Goal: Task Accomplishment & Management: Use online tool/utility

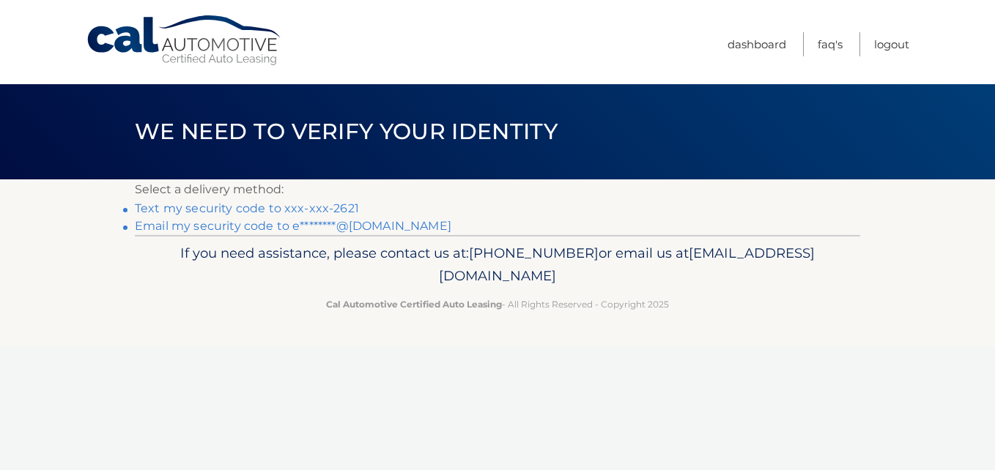
click at [251, 206] on link "Text my security code to xxx-xxx-2621" at bounding box center [247, 208] width 224 height 14
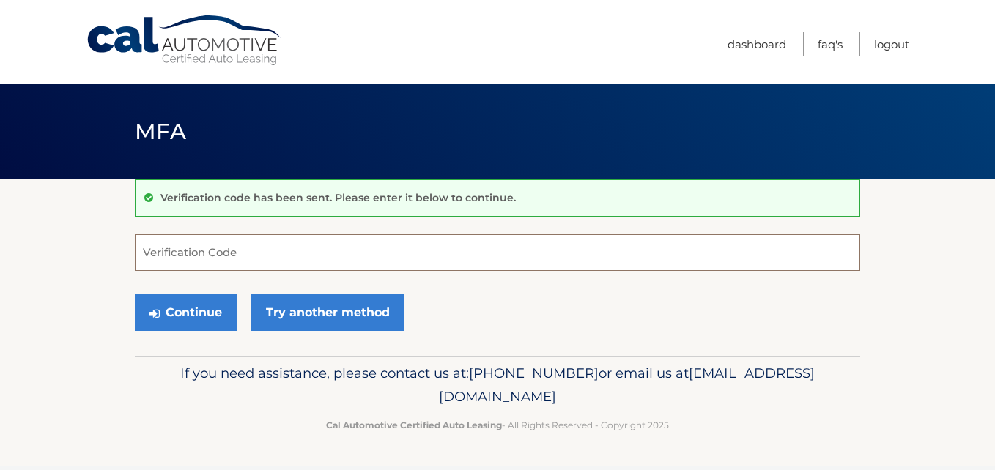
click at [178, 237] on input "Verification Code" at bounding box center [497, 252] width 725 height 37
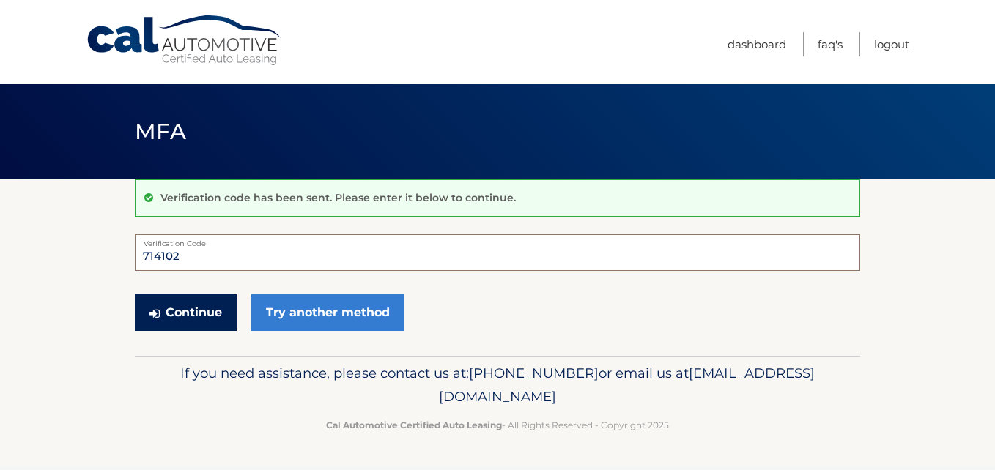
type input "714102"
click at [180, 318] on button "Continue" at bounding box center [186, 313] width 102 height 37
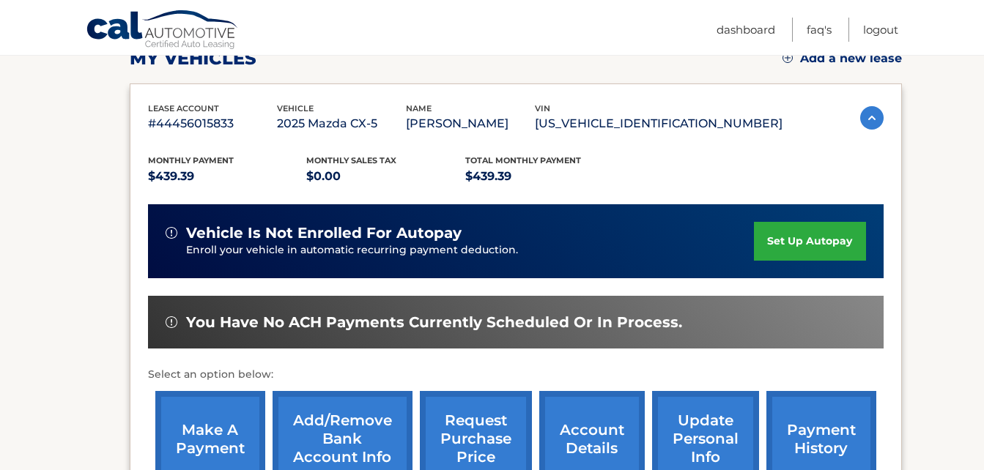
scroll to position [293, 0]
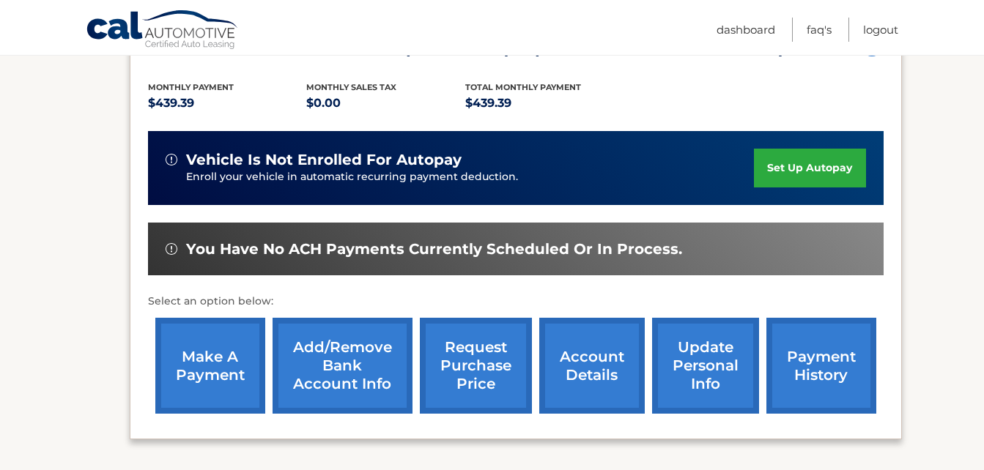
click at [207, 348] on link "make a payment" at bounding box center [210, 366] width 110 height 96
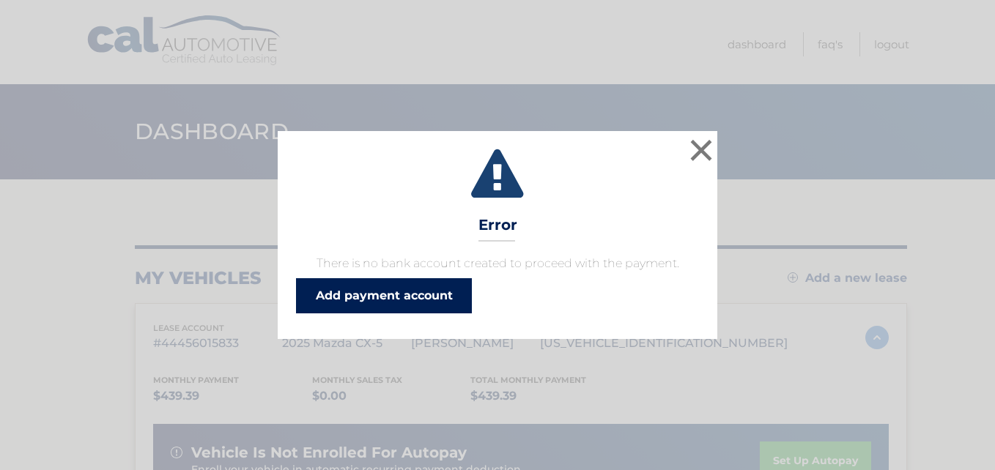
click at [401, 303] on link "Add payment account" at bounding box center [384, 295] width 176 height 35
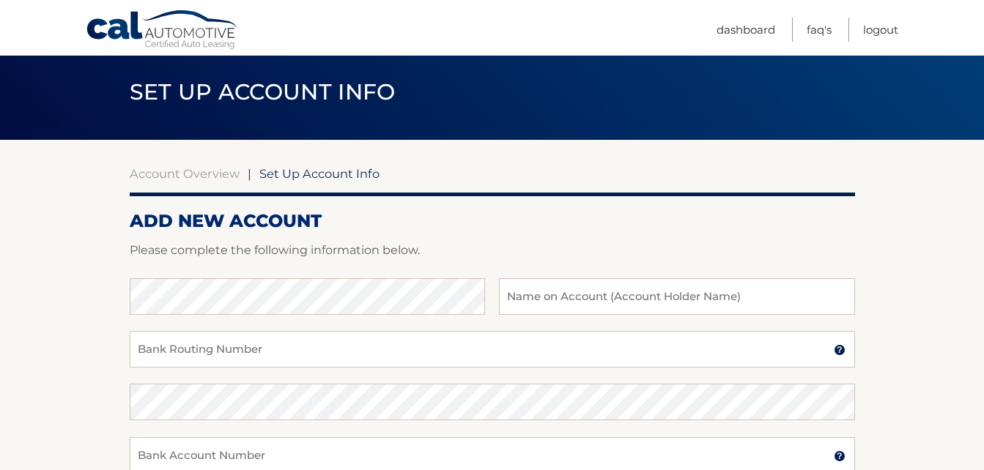
scroll to position [73, 0]
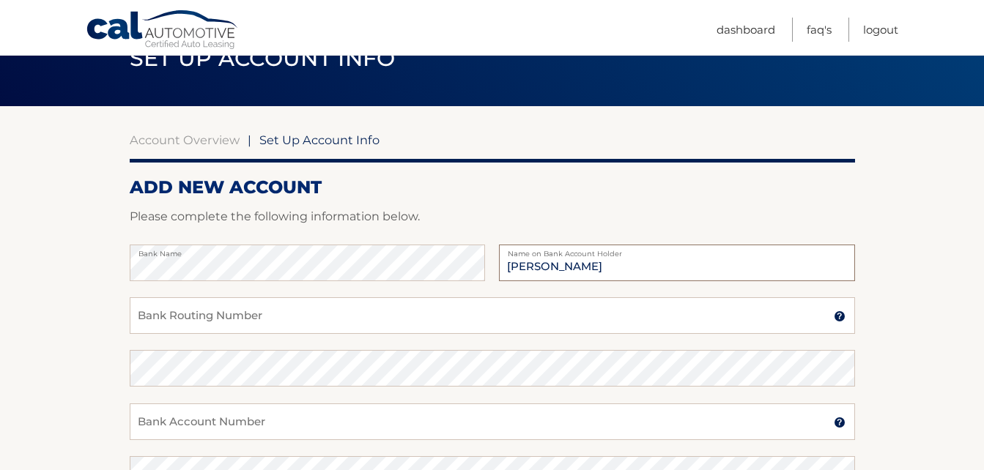
type input "[PERSON_NAME]"
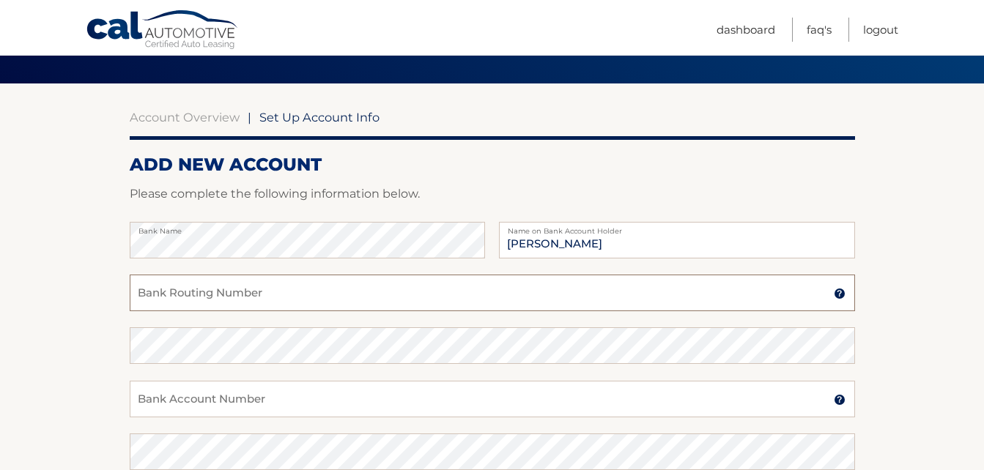
click at [220, 301] on input "Bank Routing Number" at bounding box center [492, 293] width 725 height 37
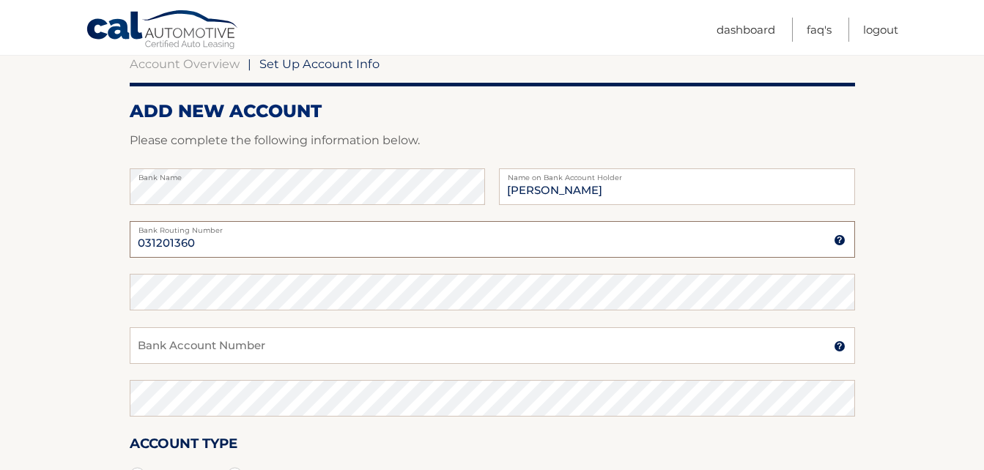
scroll to position [169, 0]
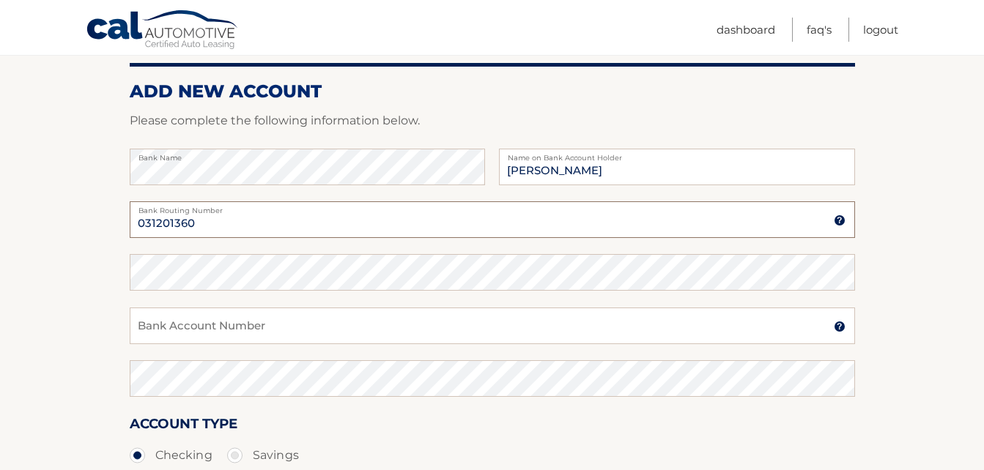
drag, startPoint x: 204, startPoint y: 227, endPoint x: 23, endPoint y: 226, distance: 181.7
click at [29, 226] on section "Account Overview | Set Up Account Info ADD NEW ACCOUNT Please complete the foll…" at bounding box center [492, 289] width 984 height 559
type input "031201360"
click at [175, 330] on input "Bank Account Number" at bounding box center [492, 326] width 725 height 37
type input "037810081"
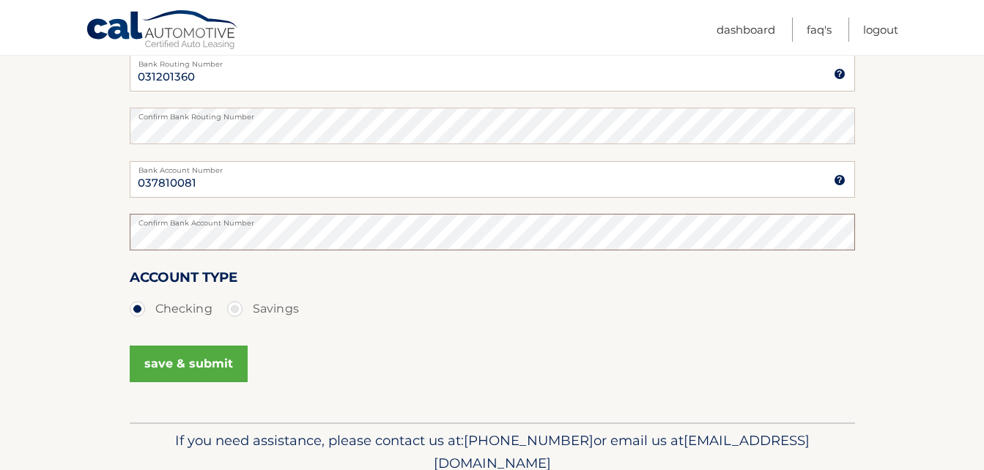
scroll to position [379, 0]
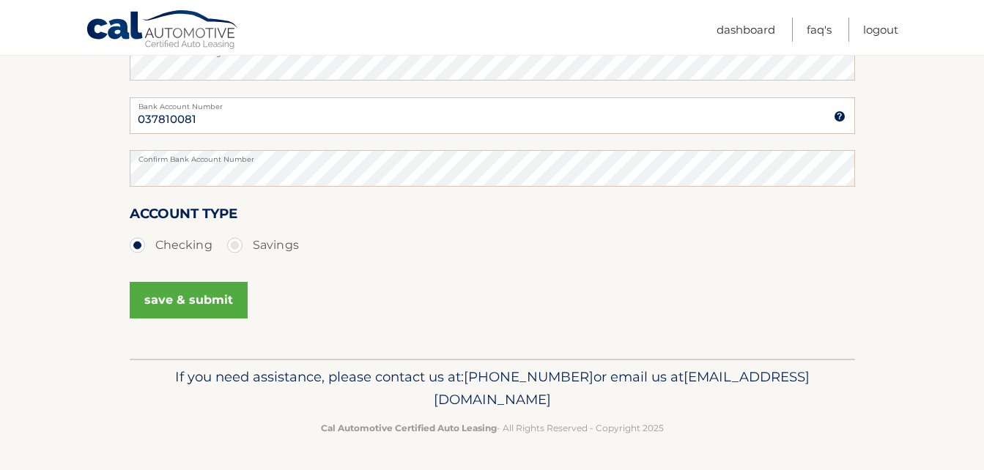
click at [186, 303] on button "save & submit" at bounding box center [189, 300] width 118 height 37
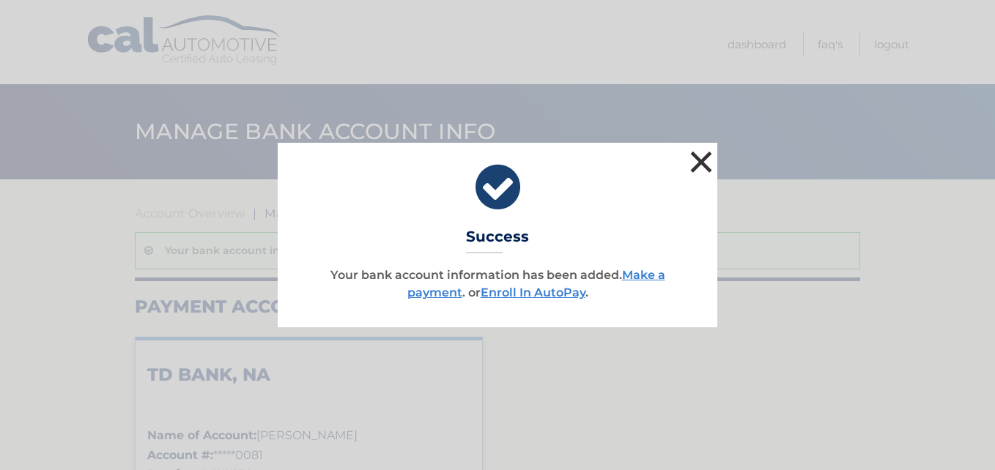
drag, startPoint x: 700, startPoint y: 153, endPoint x: 672, endPoint y: 179, distance: 38.4
click at [700, 153] on button "×" at bounding box center [700, 161] width 29 height 29
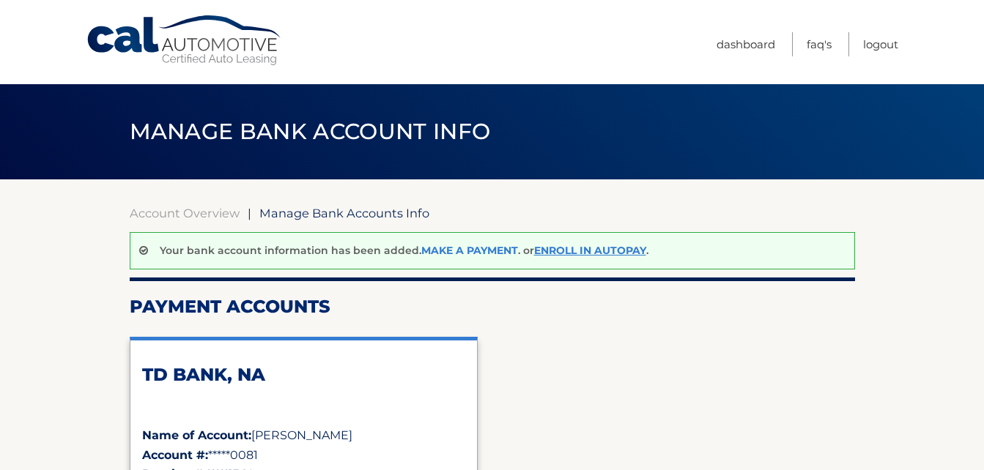
click at [469, 253] on link "Make a payment" at bounding box center [469, 250] width 97 height 13
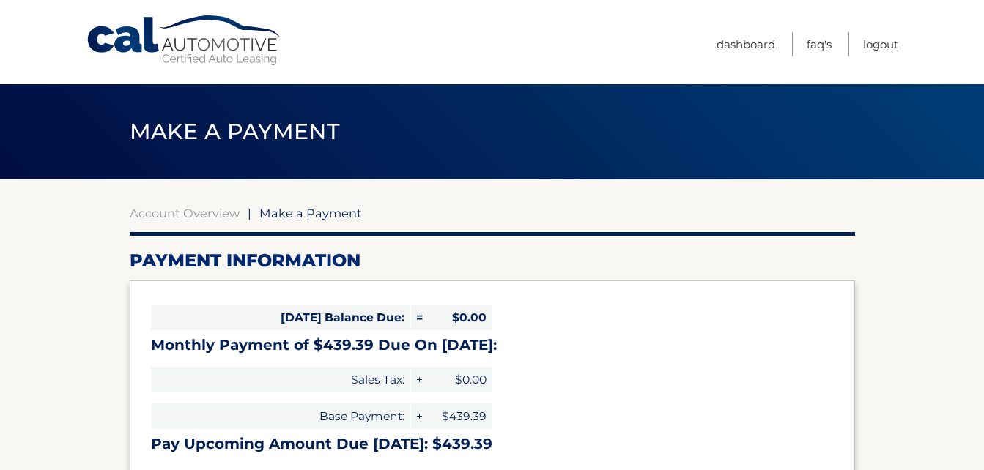
select select "OGE0MjlkNGItN2EyZS00M2UwLWIzOWItOTA5ODEzNTAwNzM3"
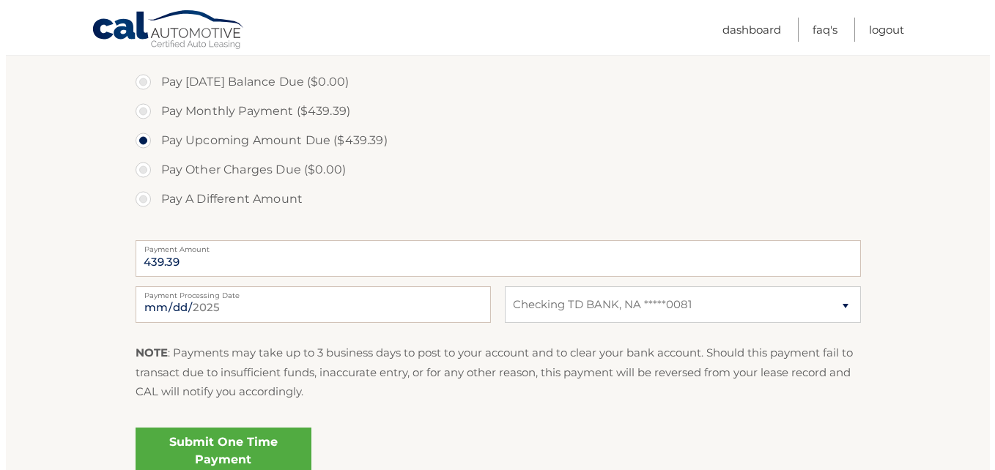
scroll to position [577, 0]
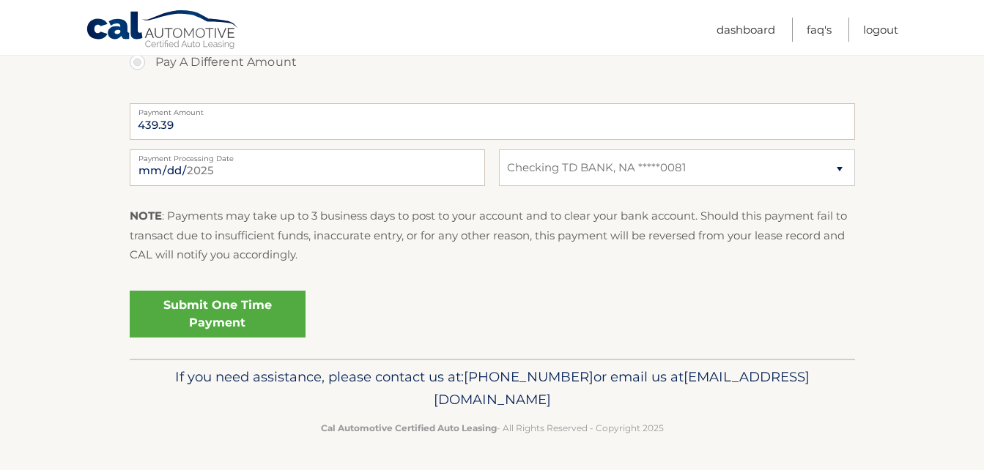
click at [212, 320] on link "Submit One Time Payment" at bounding box center [218, 314] width 176 height 47
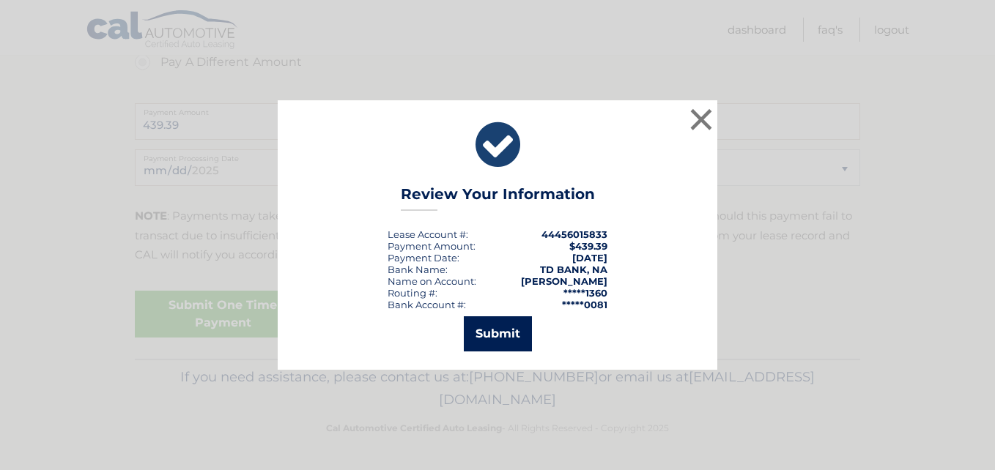
click at [498, 324] on button "Submit" at bounding box center [498, 333] width 68 height 35
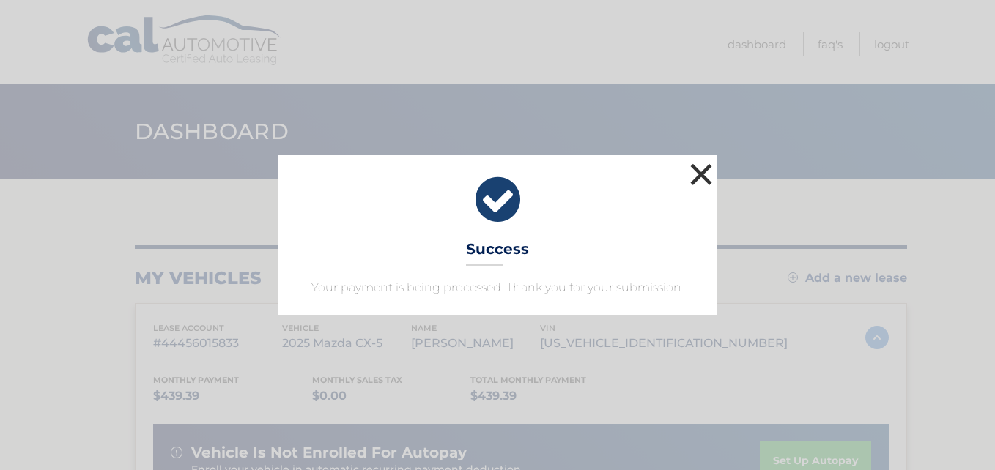
drag, startPoint x: 707, startPoint y: 166, endPoint x: 706, endPoint y: 174, distance: 7.5
click at [707, 167] on button "×" at bounding box center [700, 174] width 29 height 29
